Goal: Check status: Check status

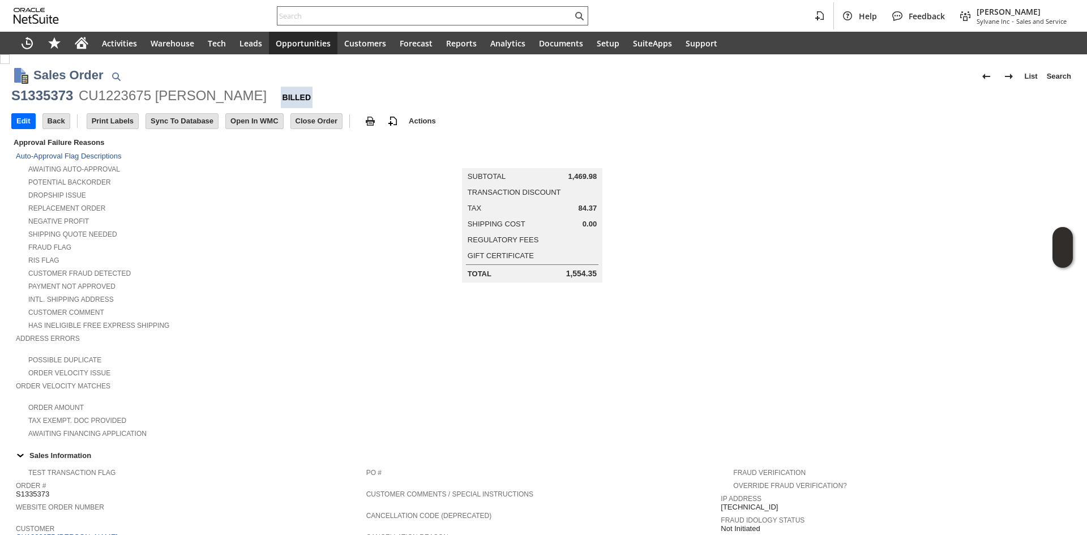
click at [391, 17] on input "text" at bounding box center [424, 16] width 295 height 14
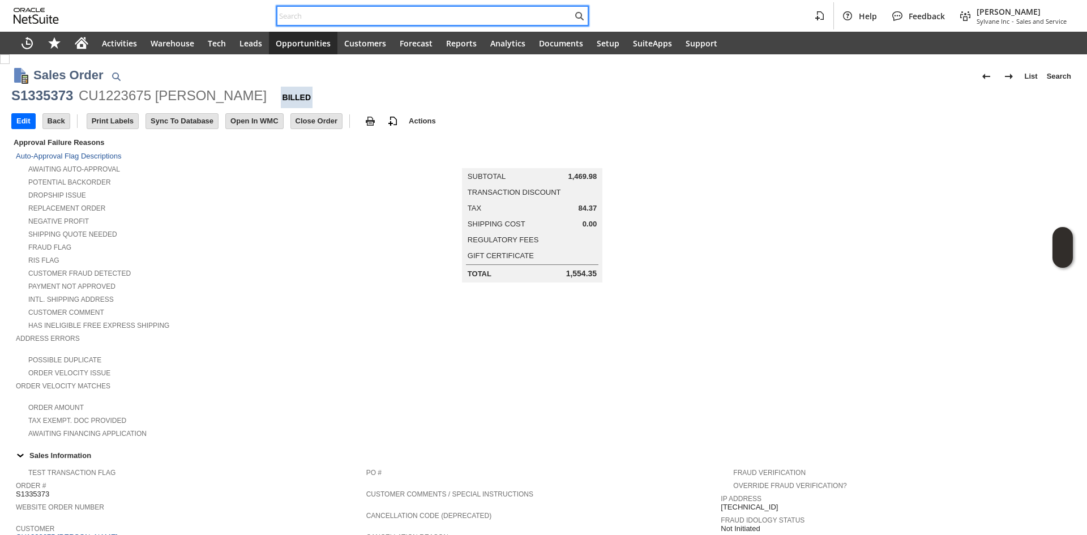
paste input "P218221"
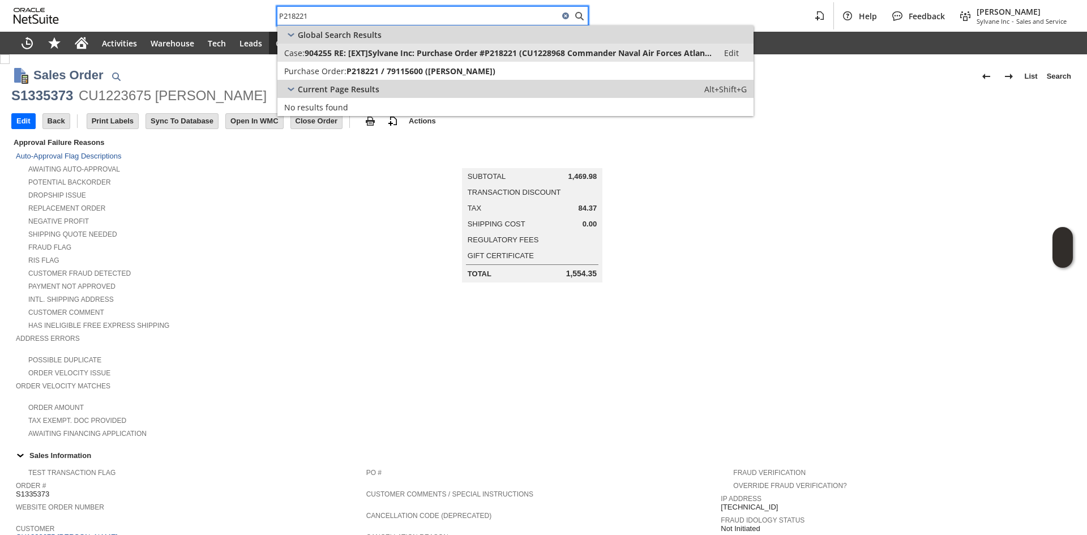
type input "P218221"
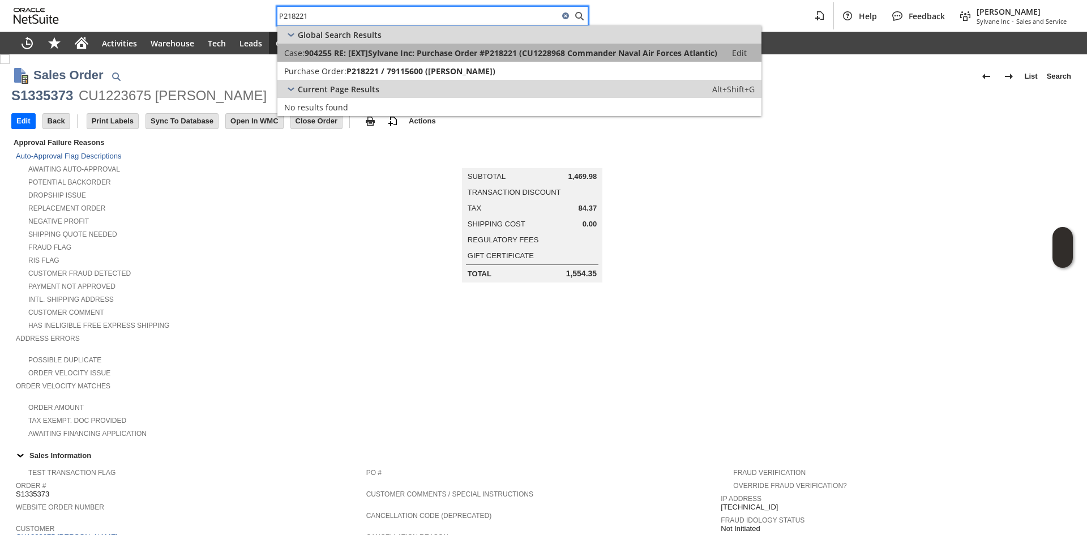
click at [399, 54] on span "904255 RE: [EXT]Sylvane Inc: Purchase Order #P218221 (CU1228968 Commander Naval…" at bounding box center [511, 53] width 413 height 11
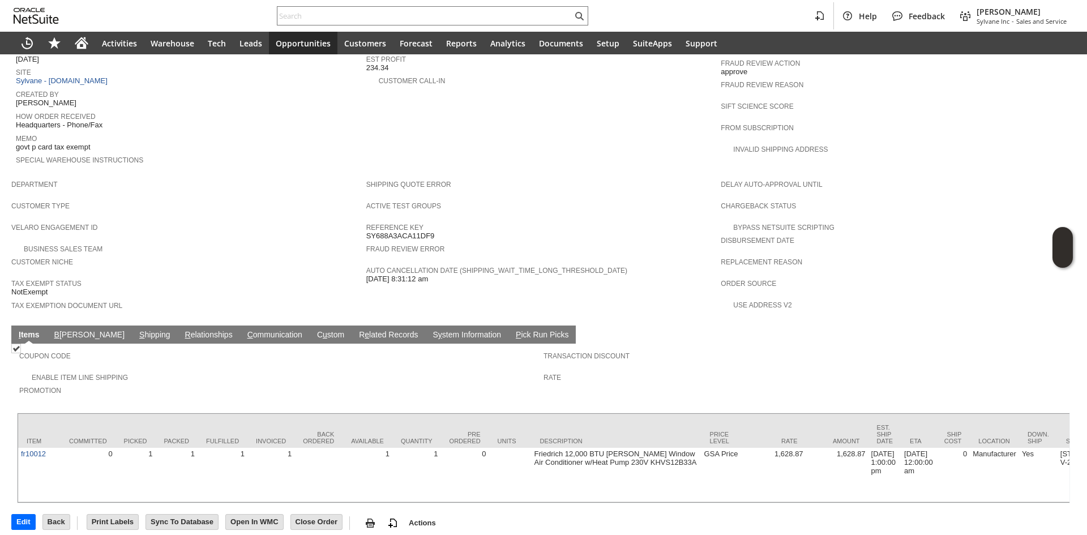
click at [245, 330] on link "C ommunication" at bounding box center [275, 335] width 61 height 11
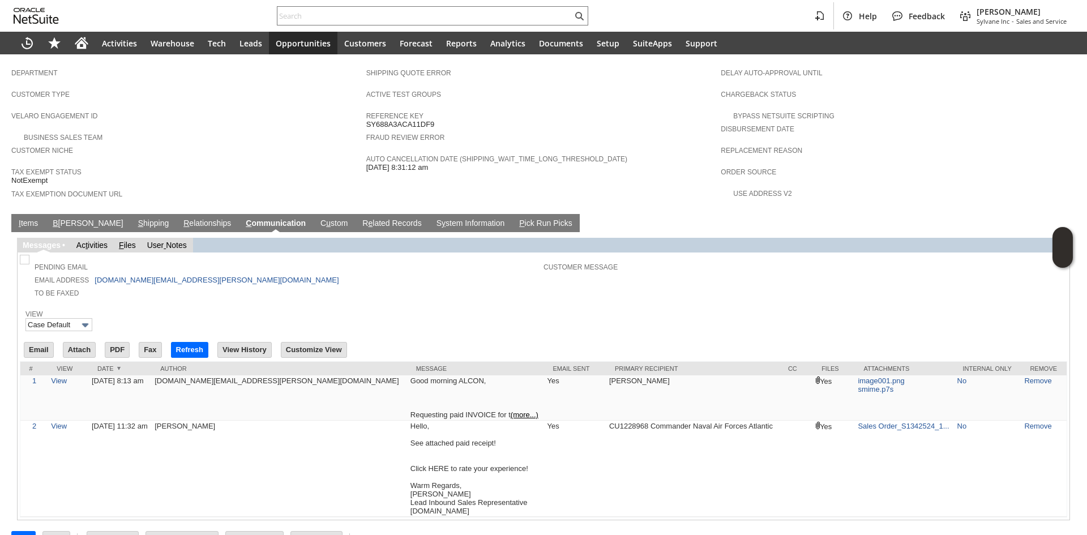
click at [386, 307] on div "View Case Default" at bounding box center [543, 319] width 1036 height 25
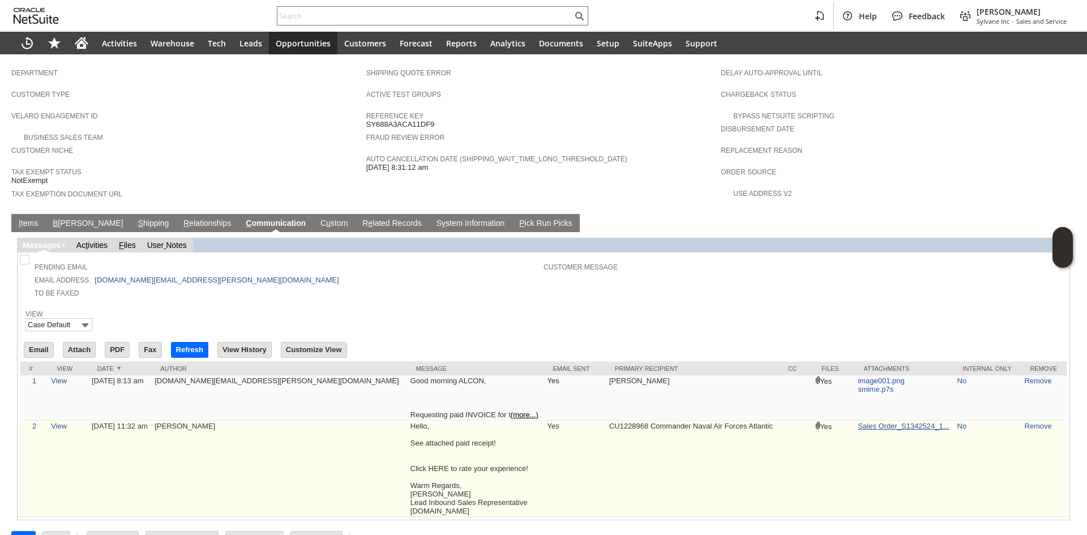
click at [873, 422] on link "Sales Order_S1342524_1..." at bounding box center [903, 426] width 91 height 8
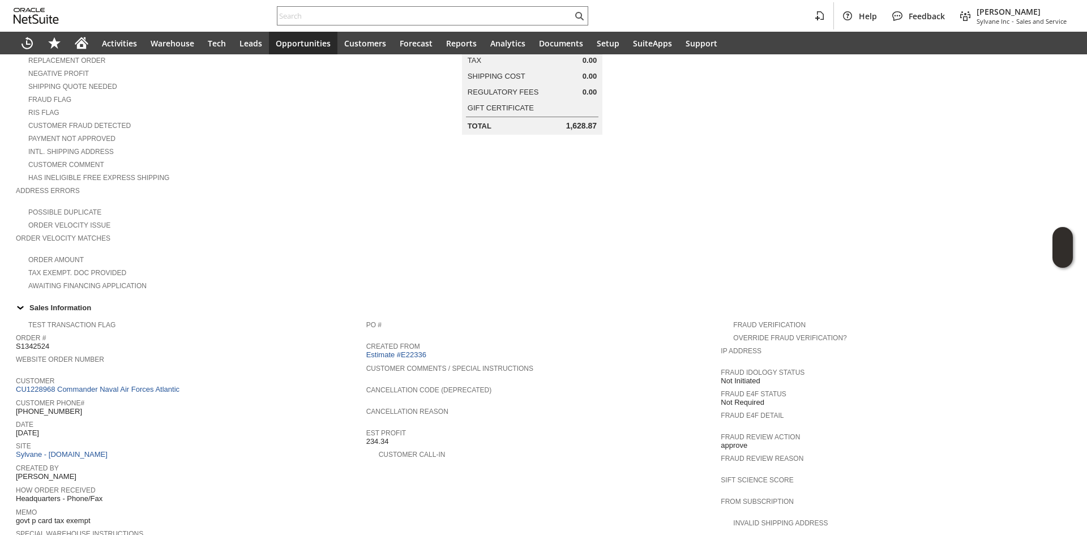
scroll to position [10, 0]
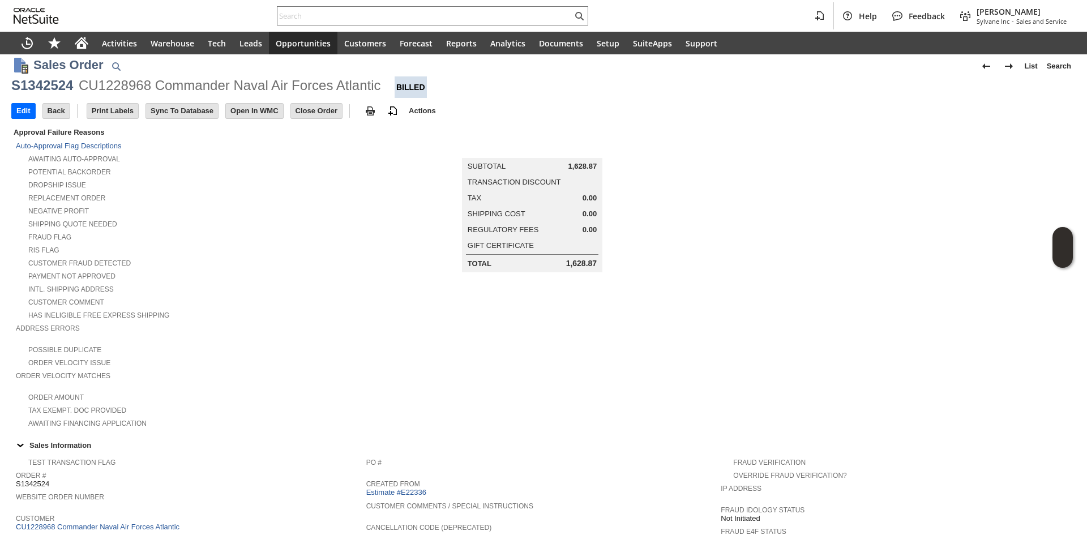
click at [137, 91] on div "CU1228968 Commander Naval Air Forces Atlantic" at bounding box center [230, 85] width 302 height 18
copy div "CU1228968"
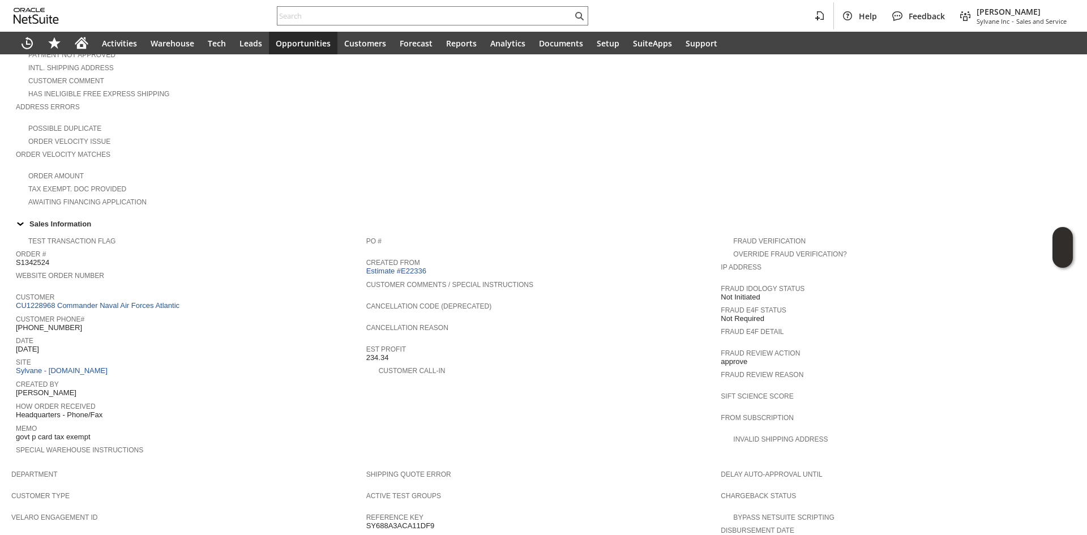
scroll to position [237, 0]
